Goal: Find specific page/section: Find specific page/section

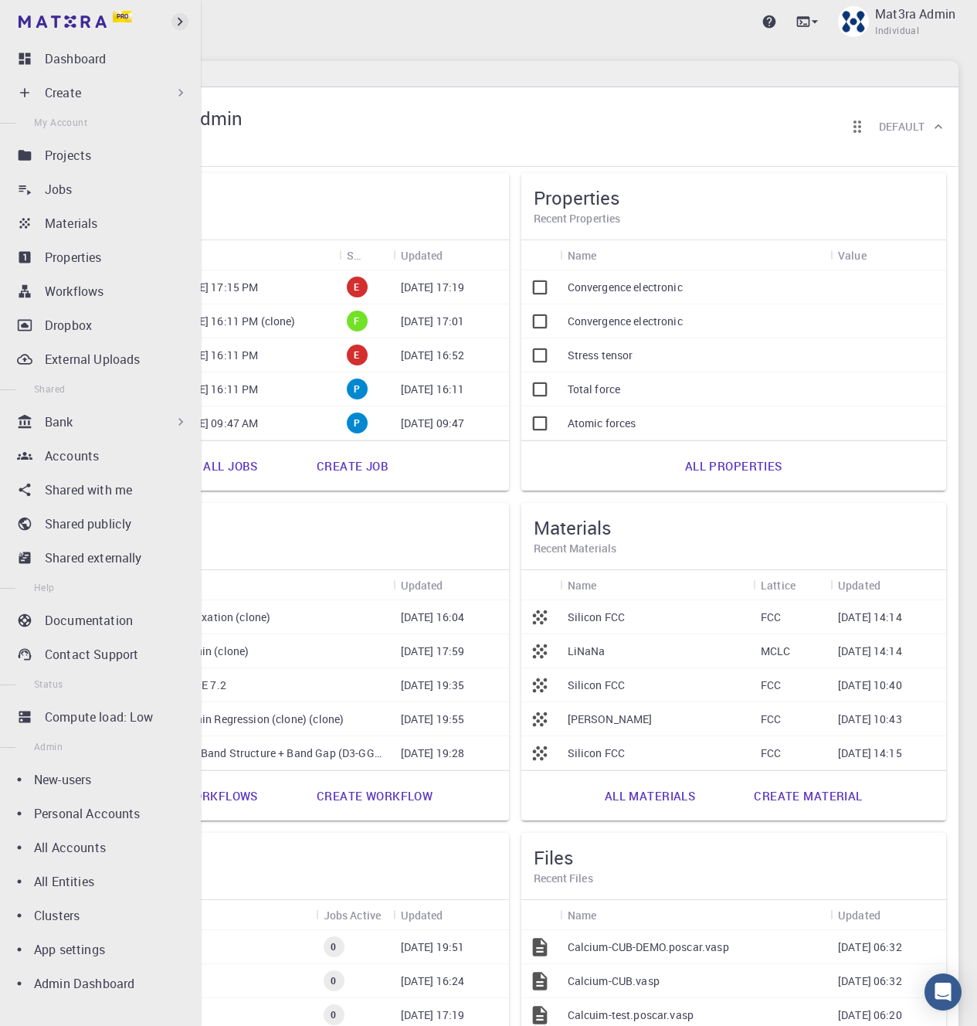
click at [182, 16] on icon "button" at bounding box center [179, 21] width 17 height 17
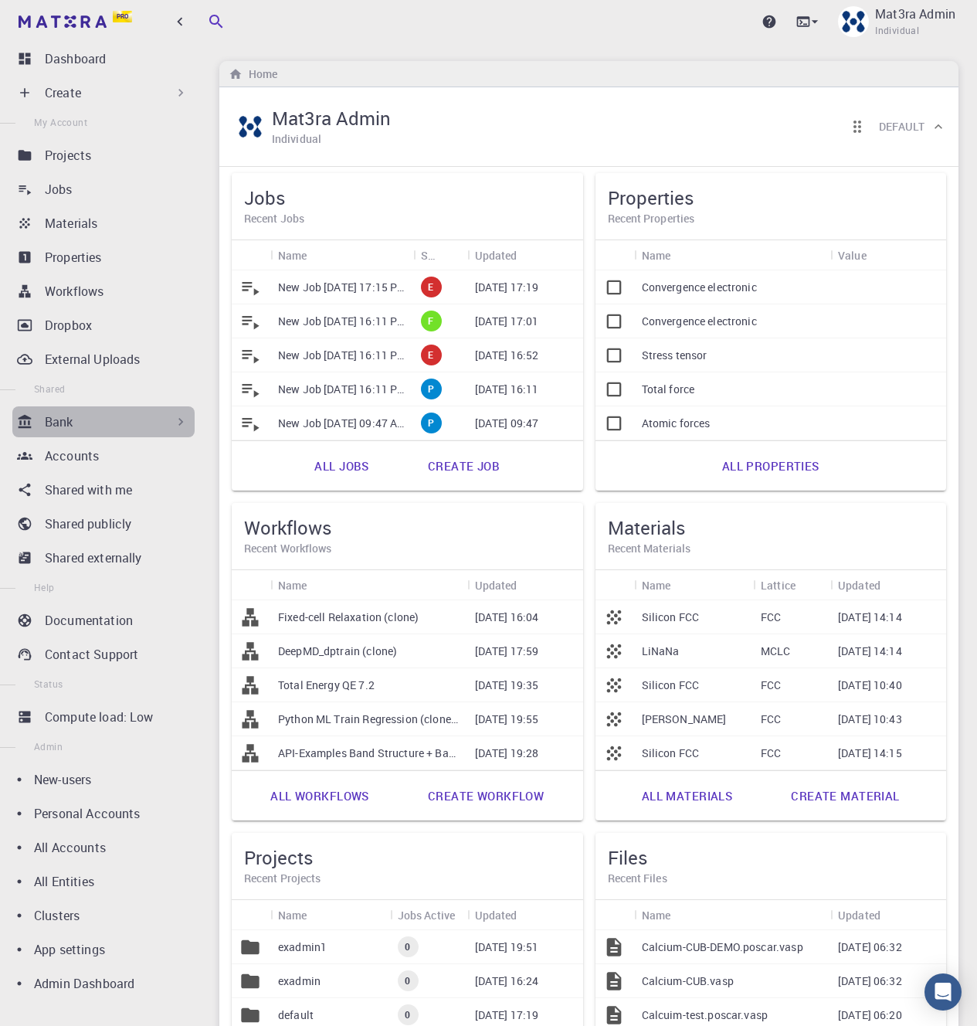
click at [104, 422] on div "Bank" at bounding box center [117, 421] width 144 height 19
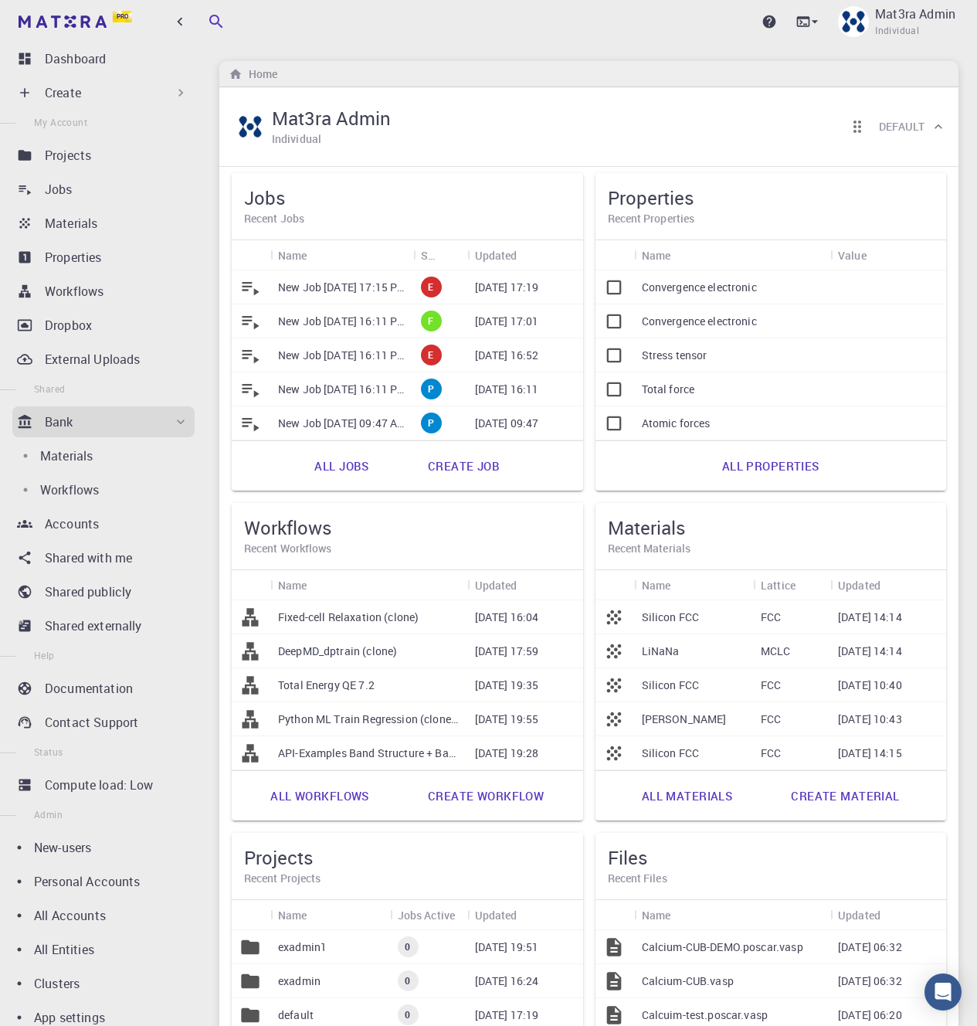
click at [104, 422] on div "Bank" at bounding box center [117, 421] width 144 height 19
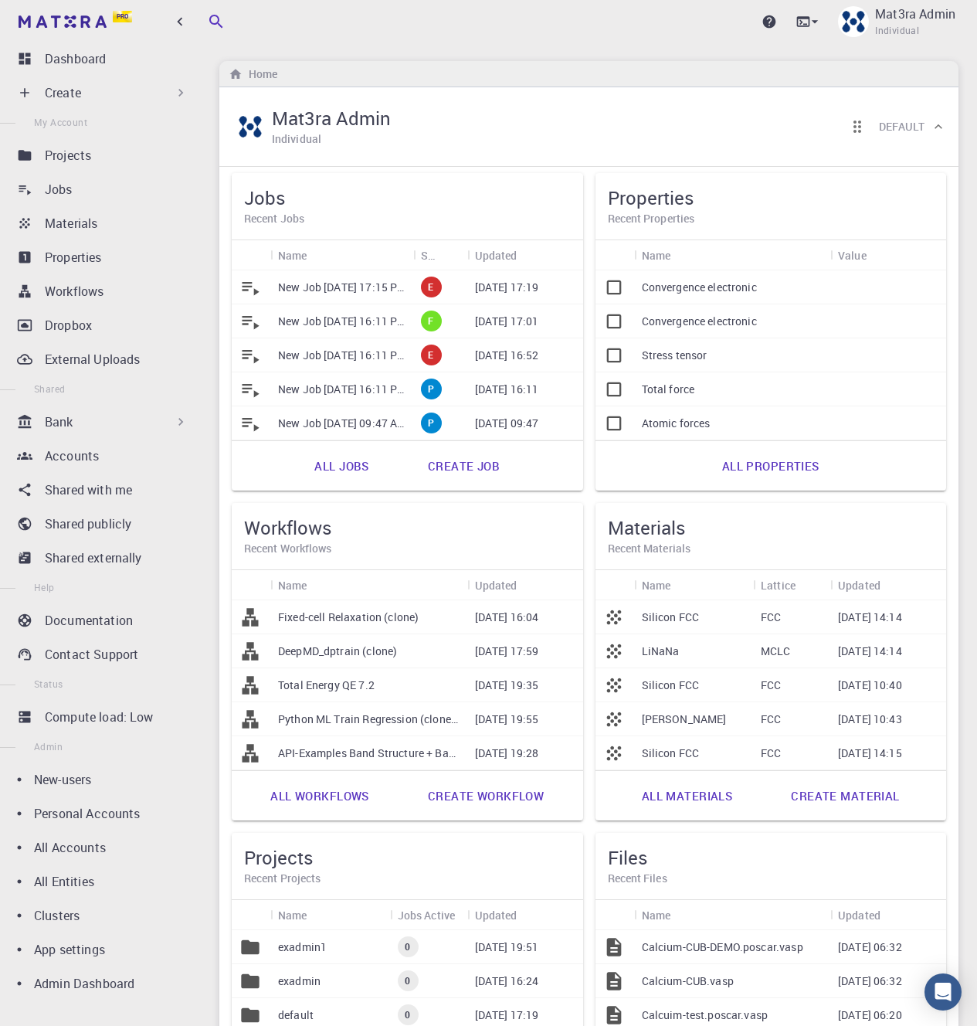
click at [176, 423] on icon at bounding box center [180, 421] width 15 height 15
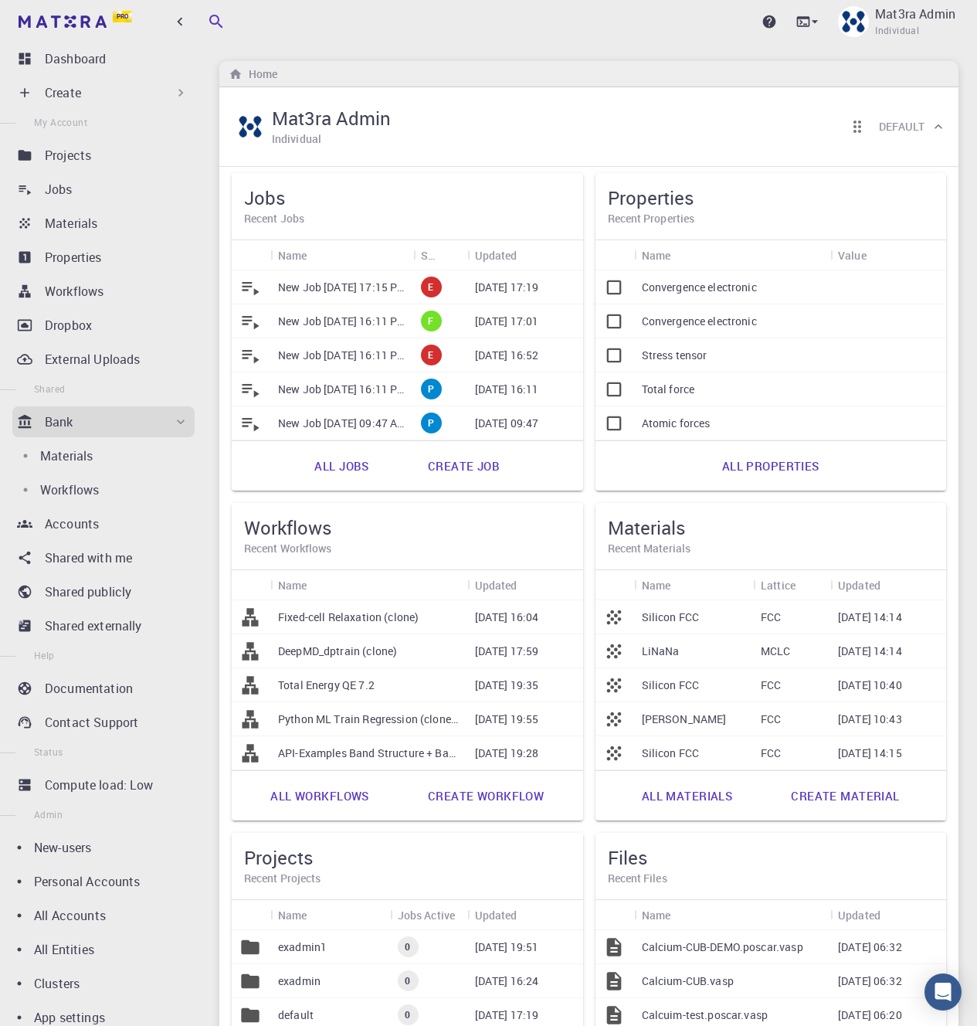
click at [176, 423] on icon at bounding box center [180, 421] width 15 height 15
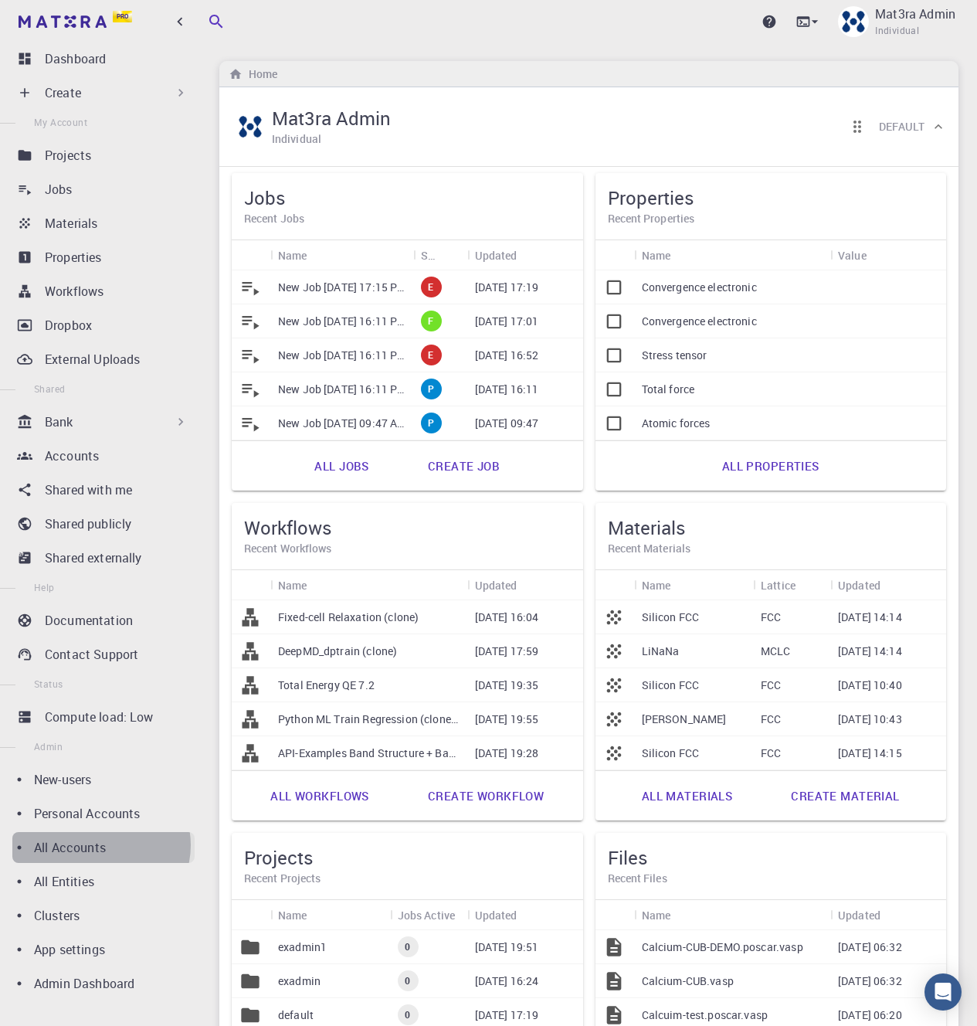
click at [100, 845] on p "All Accounts" at bounding box center [70, 847] width 72 height 19
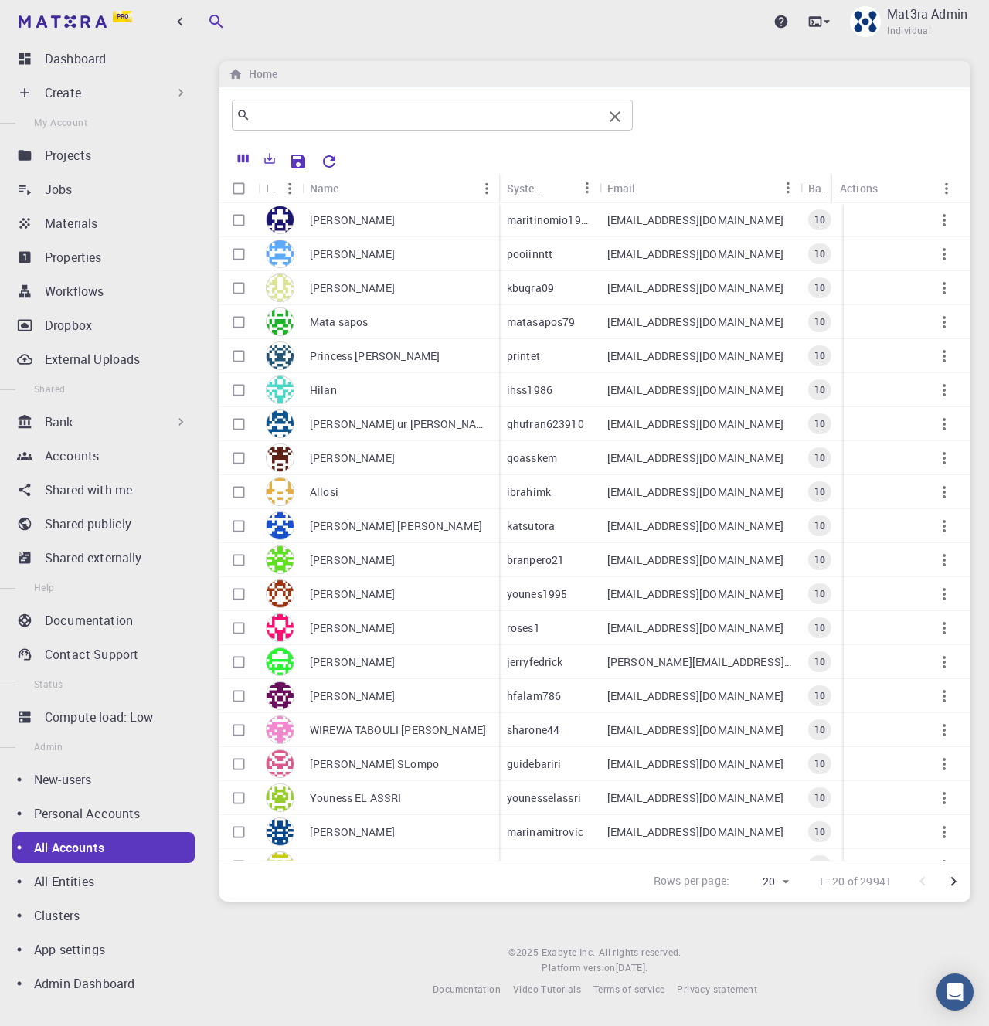
click at [365, 111] on input "text" at bounding box center [426, 115] width 352 height 22
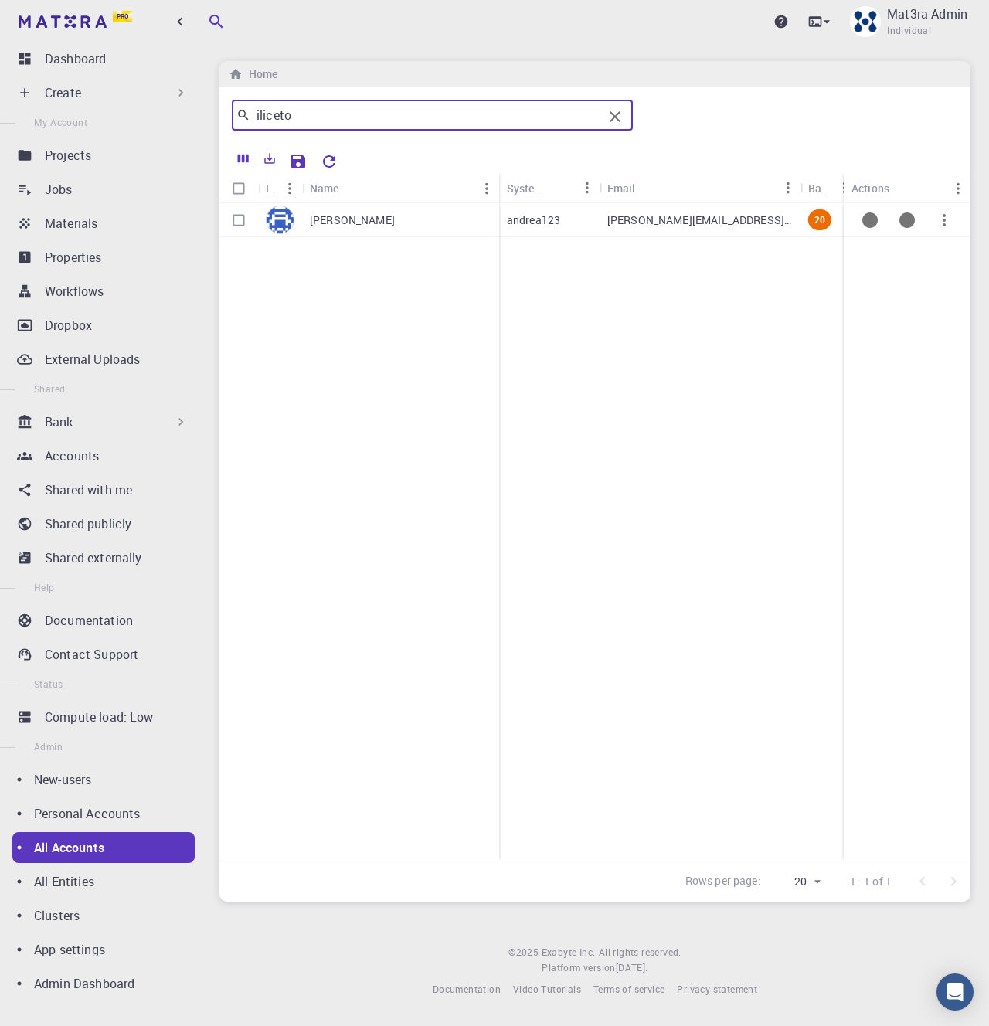
type input "iliceto"
click at [432, 217] on div "[PERSON_NAME]" at bounding box center [400, 220] width 197 height 34
